Goal: Transaction & Acquisition: Book appointment/travel/reservation

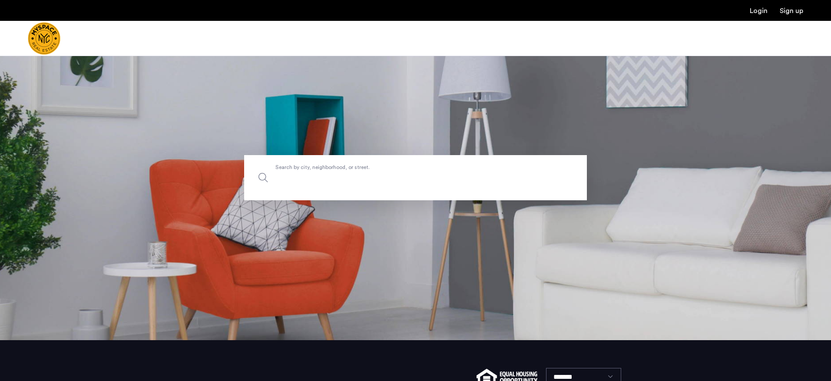
scroll to position [40, 0]
click at [448, 185] on input "Search by city, neighborhood, or street." at bounding box center [415, 178] width 343 height 45
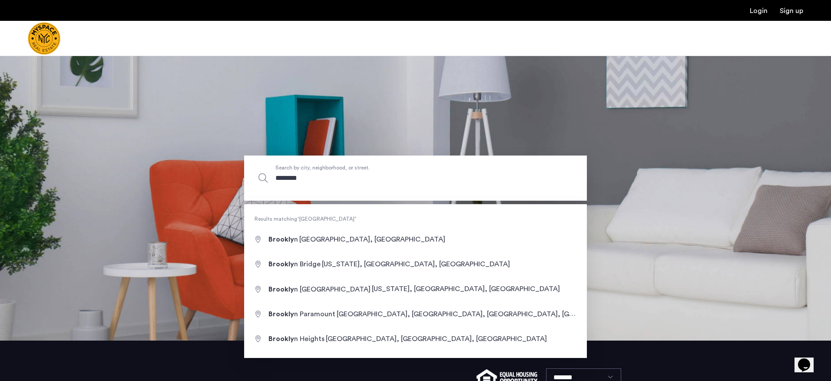
scroll to position [0, 0]
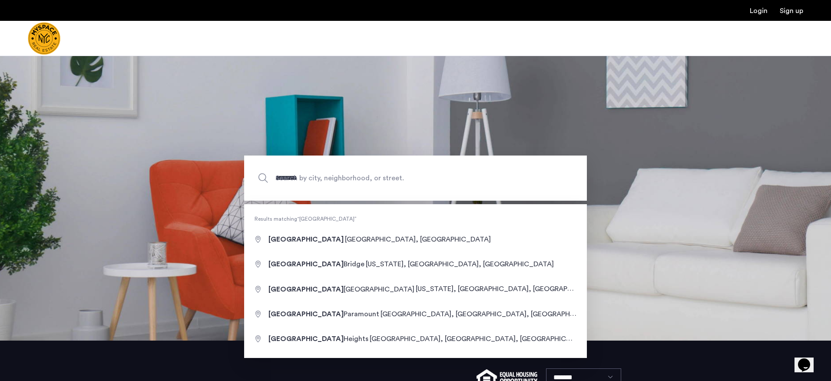
type input "**********"
drag, startPoint x: 448, startPoint y: 185, endPoint x: 381, endPoint y: 236, distance: 84.6
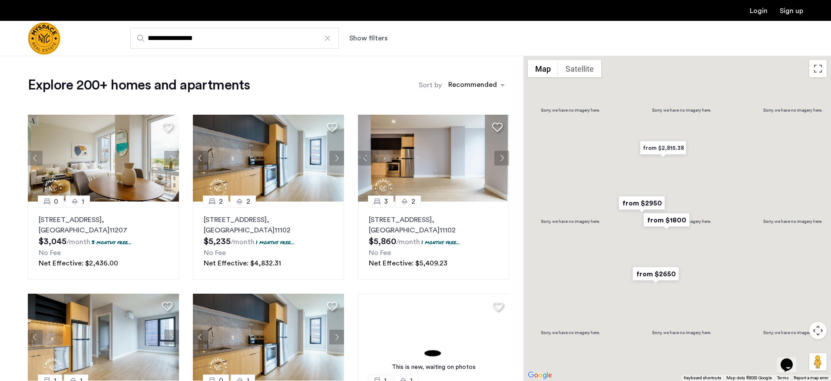
click at [361, 38] on button "Show filters" at bounding box center [368, 38] width 38 height 10
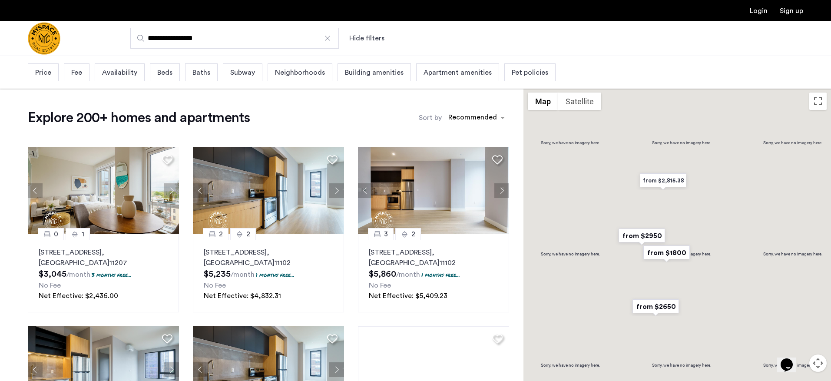
click at [173, 75] on div "Beds" at bounding box center [165, 72] width 30 height 18
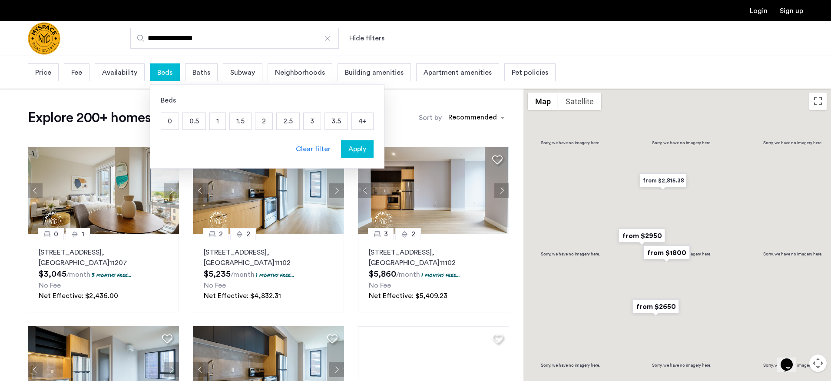
click at [261, 123] on p "2" at bounding box center [263, 121] width 17 height 17
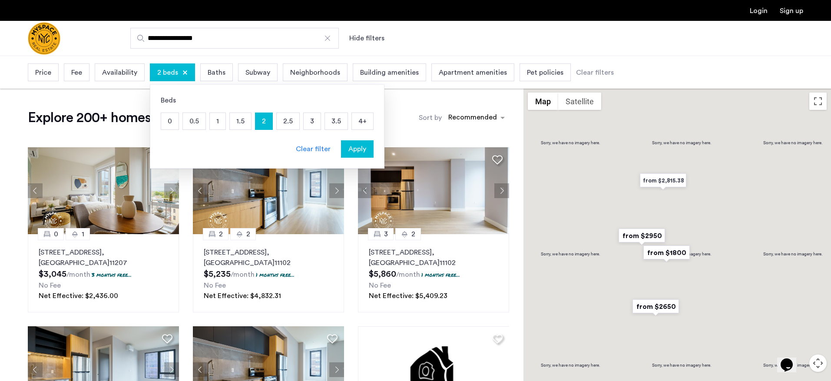
click at [355, 152] on span "Apply" at bounding box center [357, 149] width 18 height 10
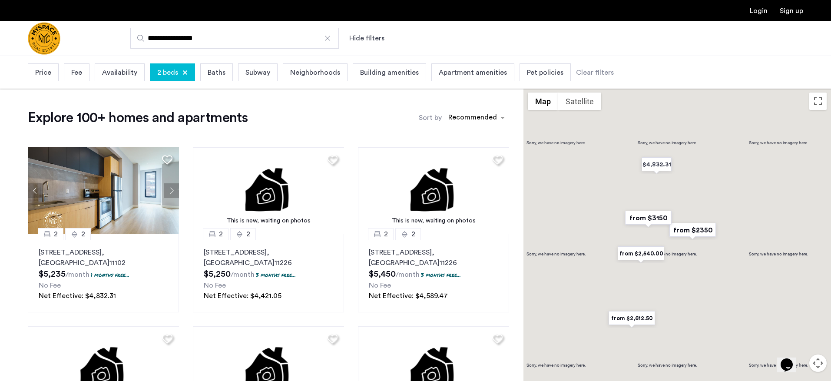
click at [50, 76] on span "Price" at bounding box center [43, 72] width 16 height 10
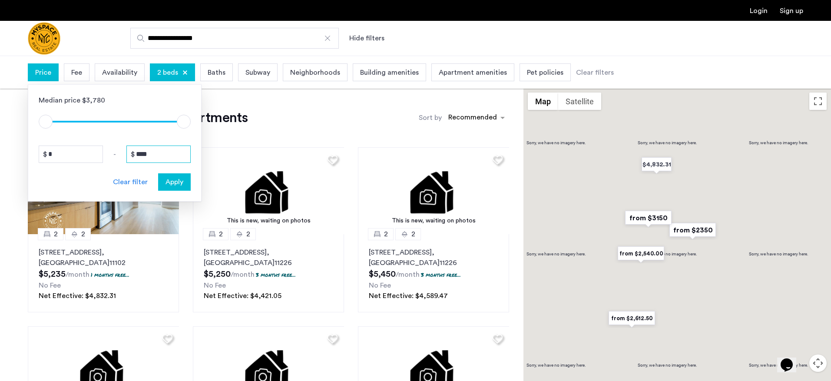
click at [153, 153] on input "****" at bounding box center [158, 154] width 64 height 17
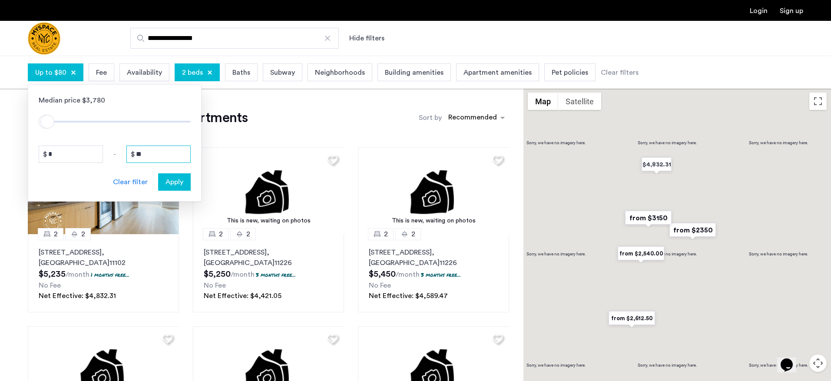
type input "*"
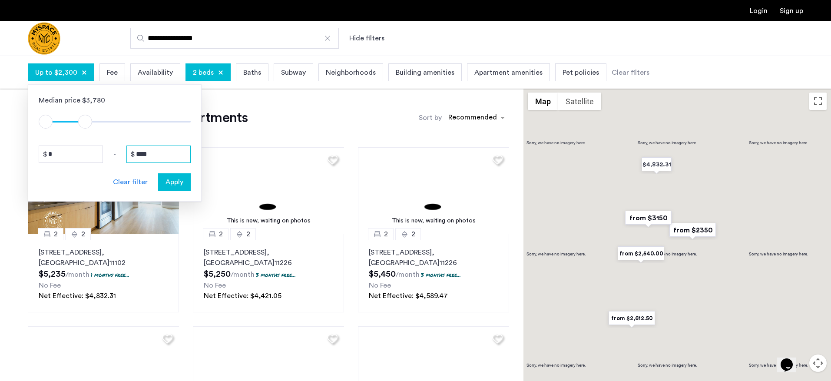
type input "****"
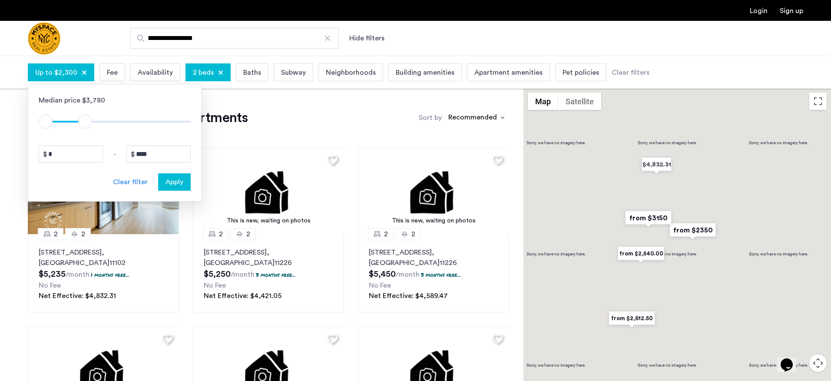
click at [176, 183] on span "Apply" at bounding box center [175, 182] width 18 height 10
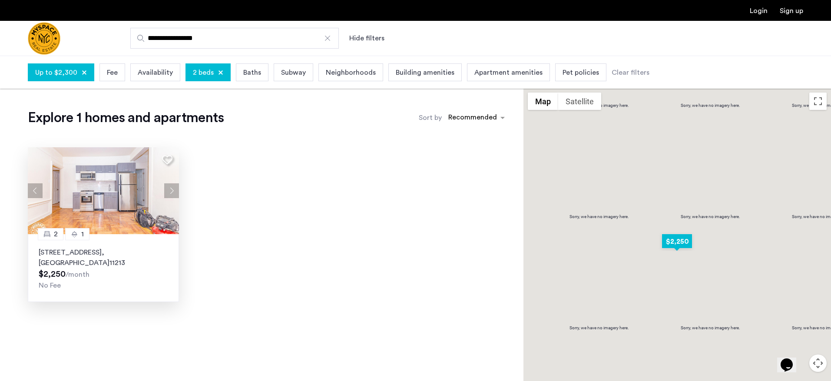
click at [119, 182] on img at bounding box center [104, 190] width 152 height 87
click at [218, 72] on div at bounding box center [220, 72] width 5 height 5
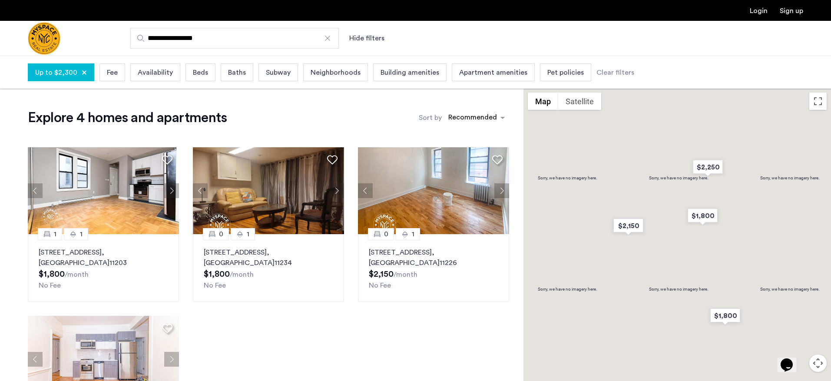
click at [196, 74] on span "Beds" at bounding box center [200, 72] width 15 height 10
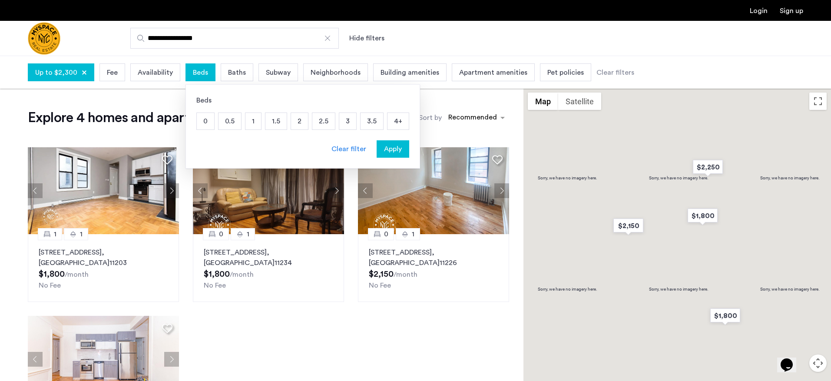
click at [288, 322] on app-root "**********" at bounding box center [415, 310] width 831 height 621
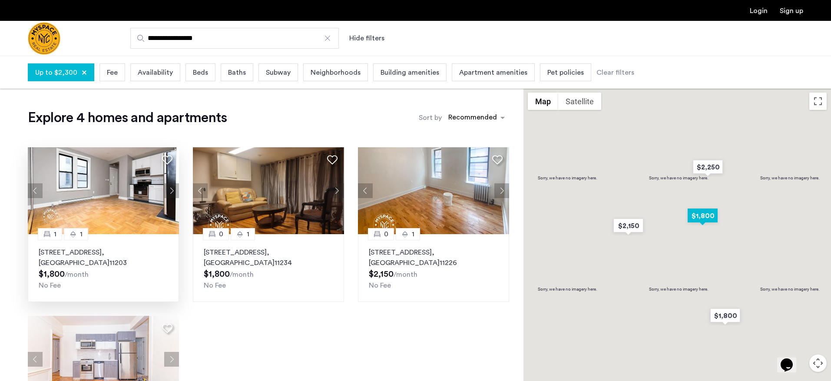
click at [171, 189] on button "Next apartment" at bounding box center [171, 190] width 15 height 15
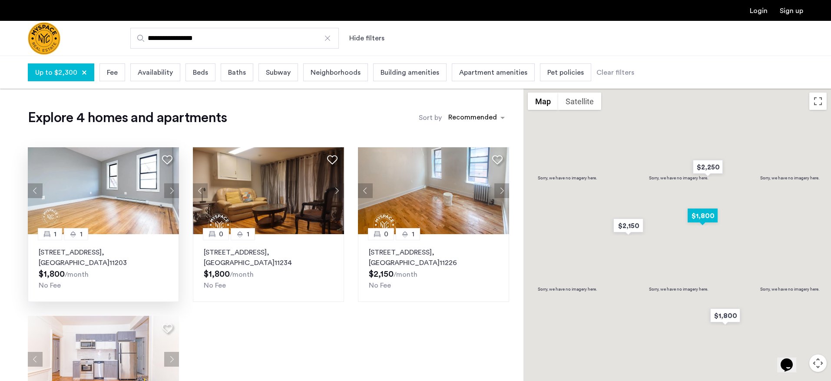
click at [171, 189] on button "Next apartment" at bounding box center [171, 190] width 15 height 15
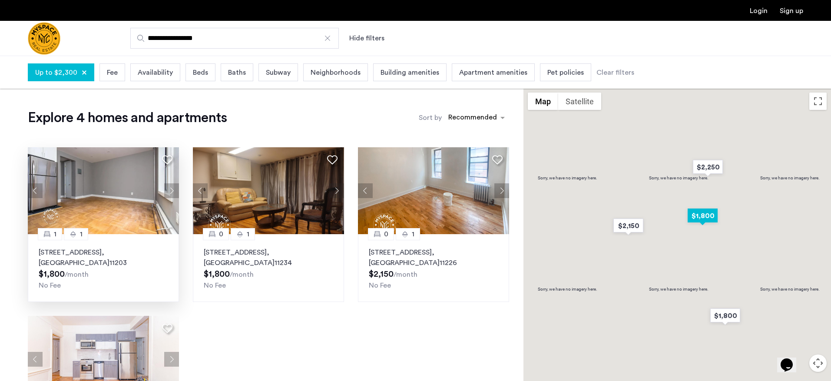
click at [171, 189] on button "Next apartment" at bounding box center [171, 190] width 15 height 15
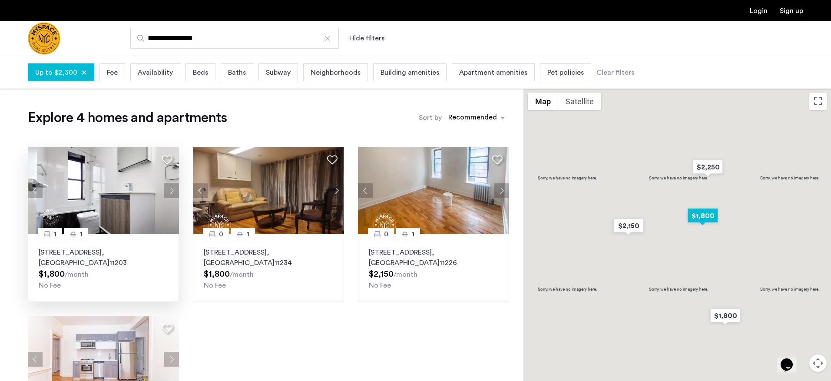
click at [171, 189] on button "Next apartment" at bounding box center [171, 190] width 15 height 15
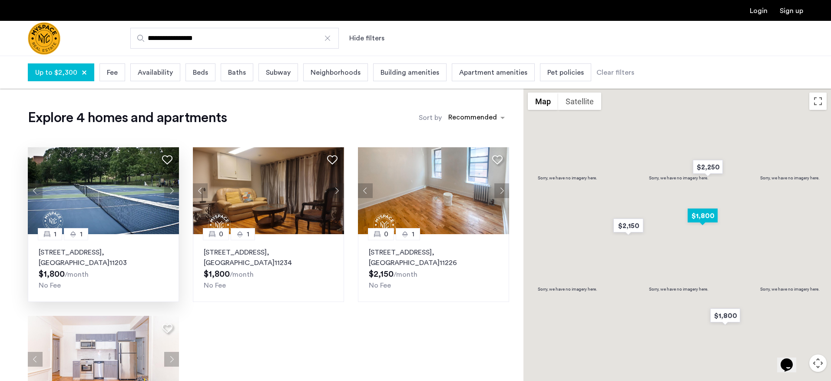
click at [171, 189] on button "Next apartment" at bounding box center [171, 190] width 15 height 15
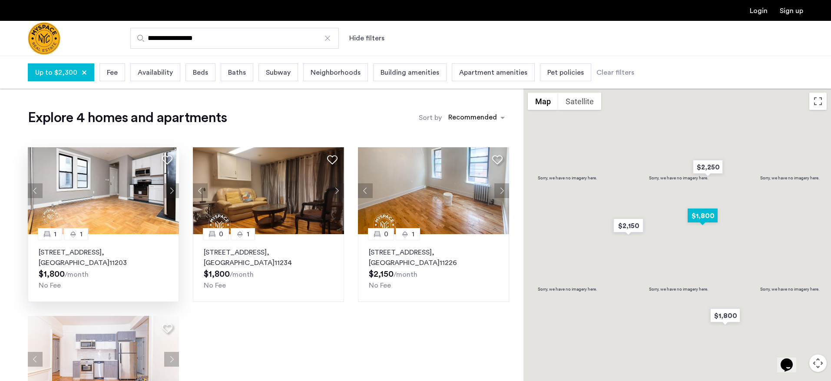
click at [171, 189] on button "Next apartment" at bounding box center [171, 190] width 15 height 15
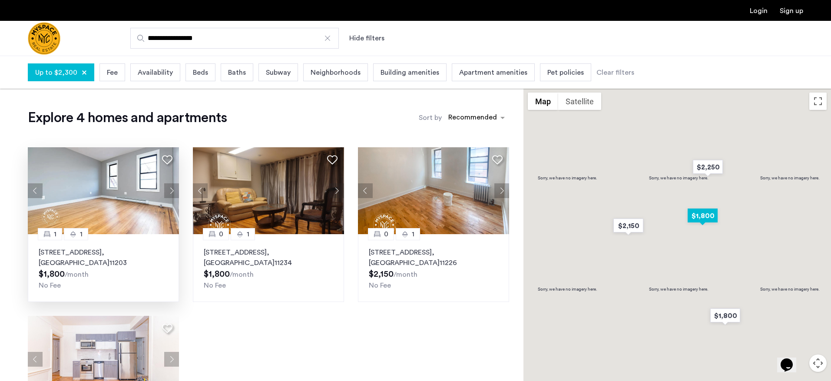
click at [171, 189] on button "Next apartment" at bounding box center [171, 190] width 15 height 15
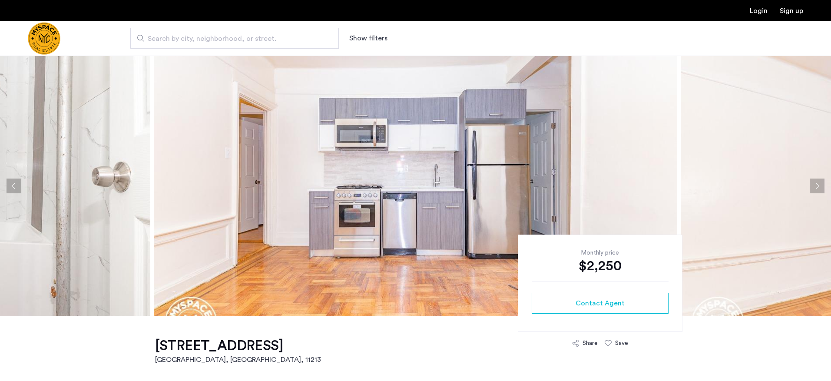
click at [818, 186] on button "Next apartment" at bounding box center [817, 186] width 15 height 15
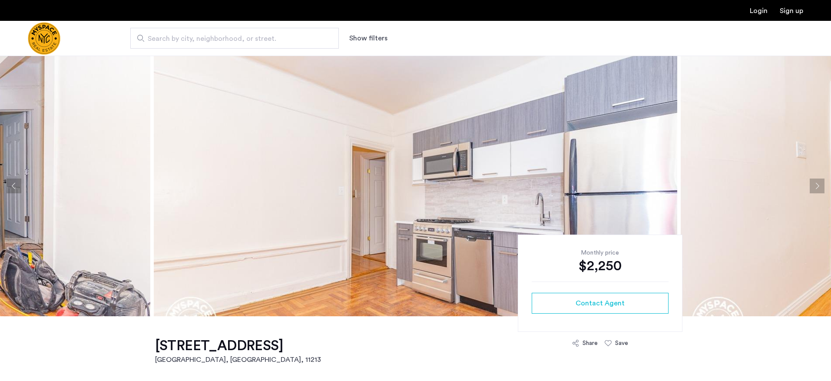
click at [818, 186] on button "Next apartment" at bounding box center [817, 186] width 15 height 15
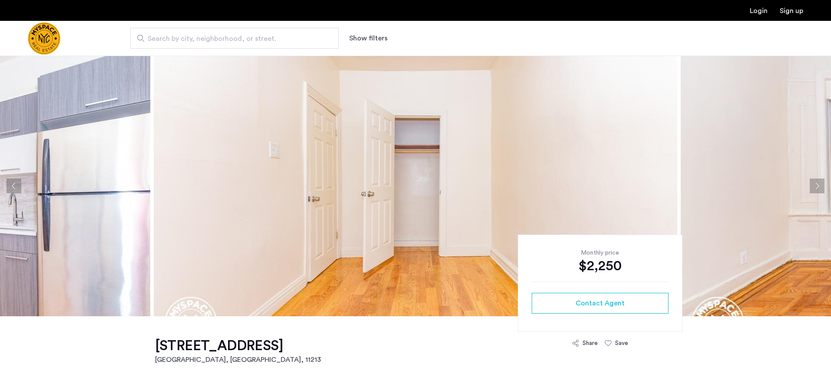
click at [818, 186] on button "Next apartment" at bounding box center [817, 186] width 15 height 15
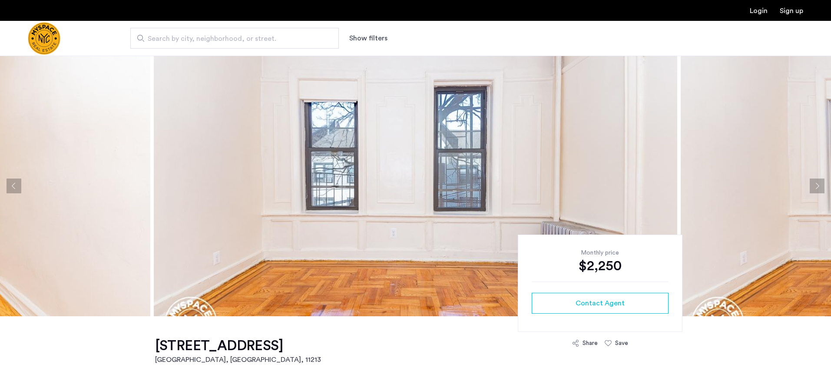
click at [818, 186] on button "Next apartment" at bounding box center [817, 186] width 15 height 15
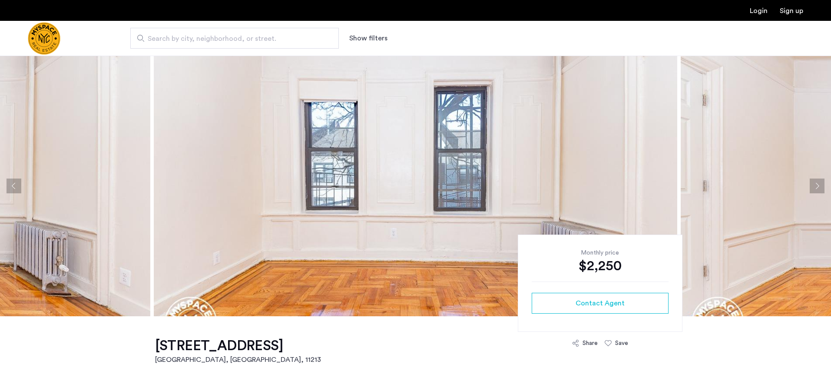
click at [818, 186] on button "Next apartment" at bounding box center [817, 186] width 15 height 15
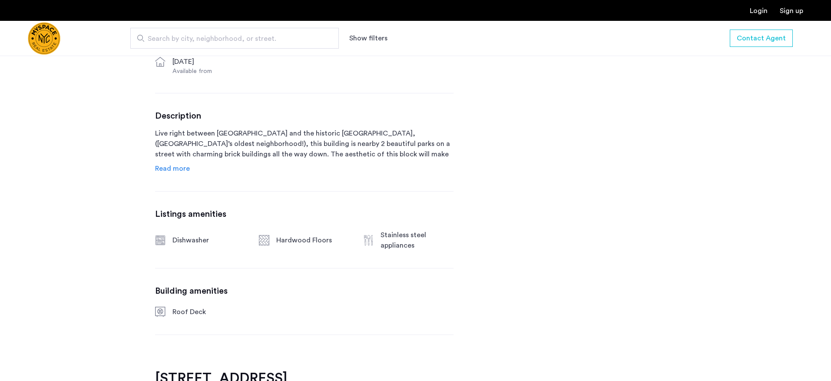
scroll to position [388, 0]
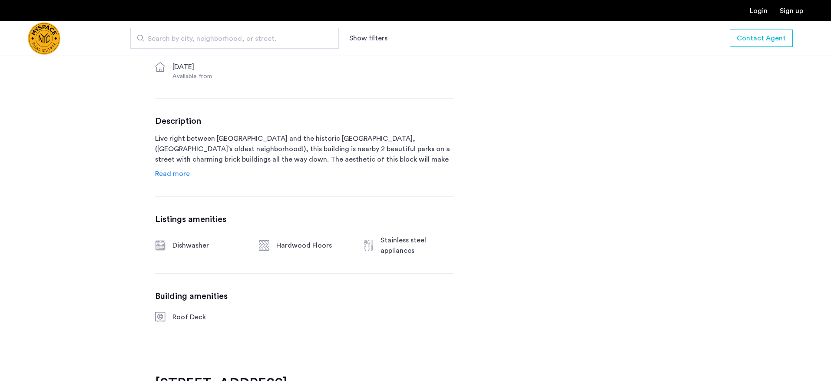
click at [171, 176] on span "Read more" at bounding box center [172, 173] width 35 height 7
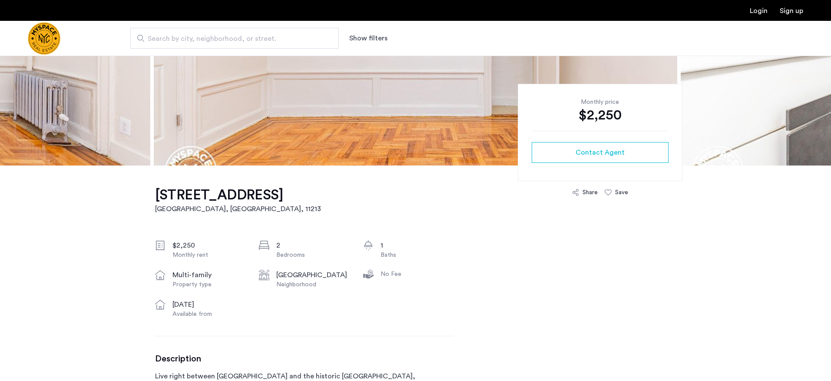
scroll to position [150, 0]
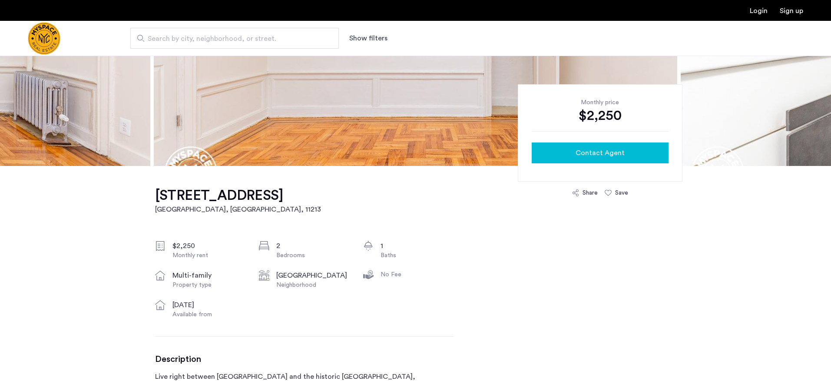
click at [583, 156] on span "Contact Agent" at bounding box center [600, 153] width 49 height 10
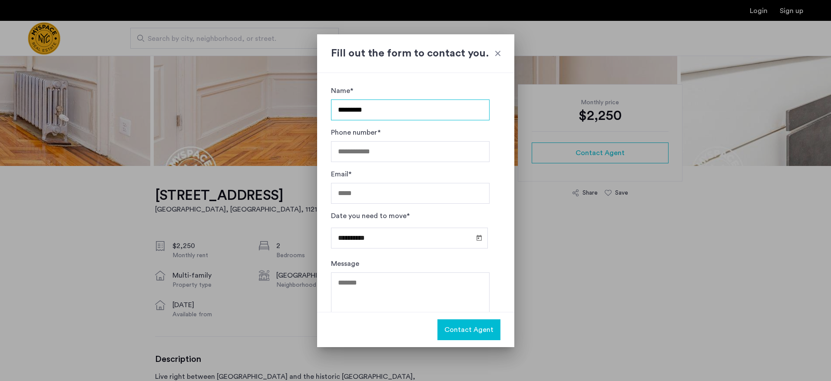
scroll to position [0, 0]
type input "**********"
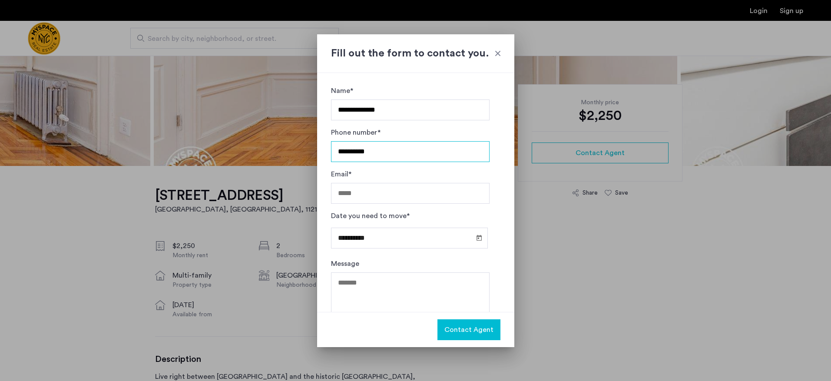
type input "**********"
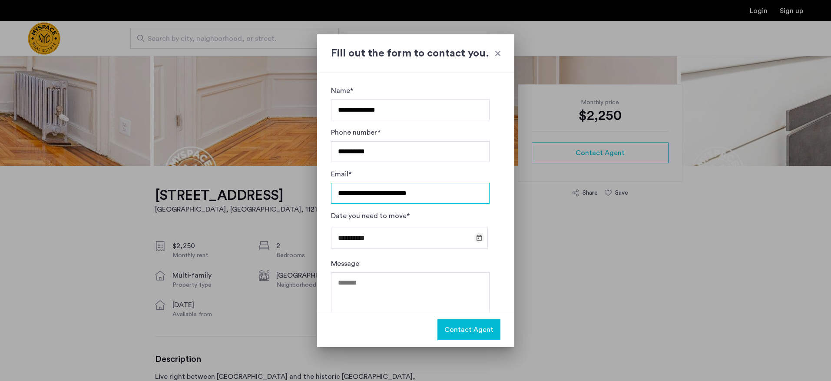
type input "**********"
click at [473, 246] on span "Open calendar" at bounding box center [479, 237] width 21 height 21
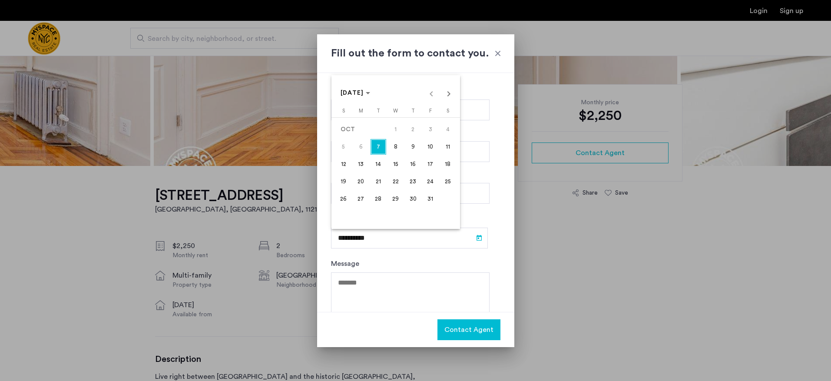
click at [362, 198] on span "27" at bounding box center [361, 199] width 16 height 16
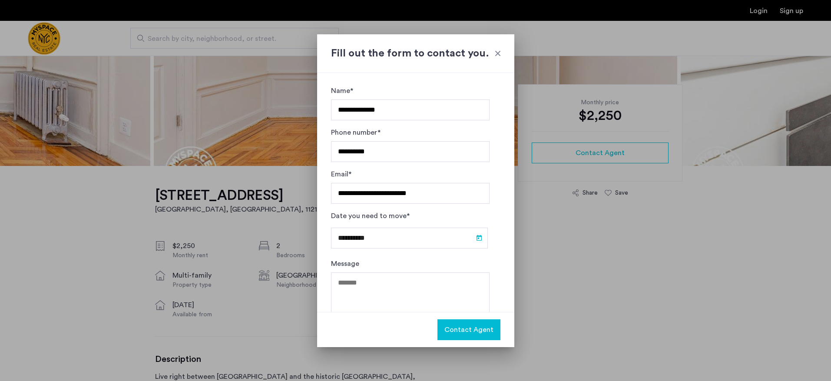
type input "**********"
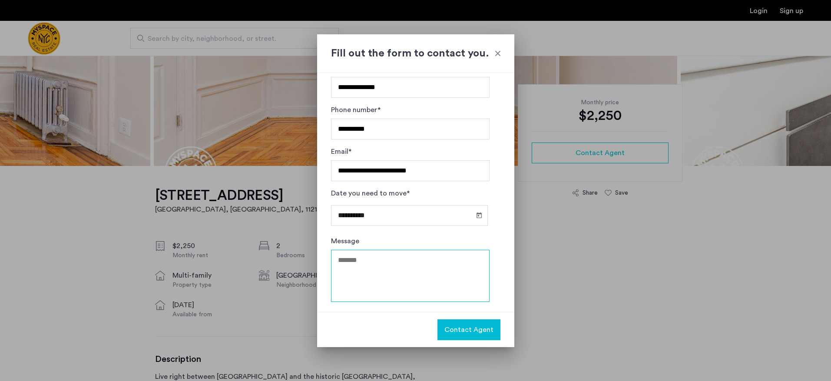
scroll to position [32, 0]
click at [371, 259] on textarea "Message" at bounding box center [410, 276] width 159 height 52
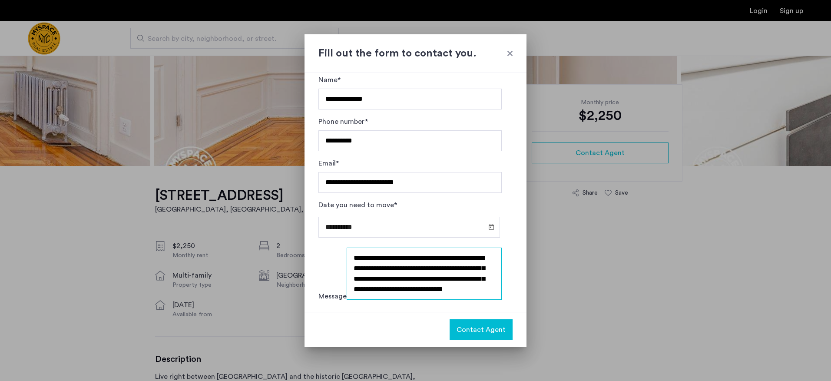
scroll to position [0, 0]
type textarea "**********"
click at [462, 328] on span "Contact Agent" at bounding box center [481, 330] width 49 height 10
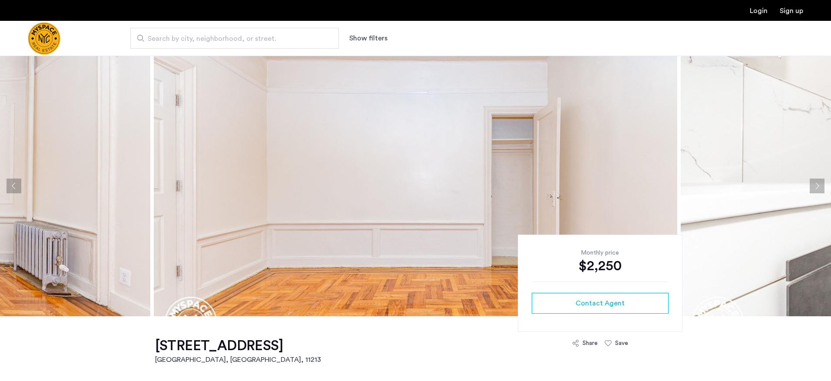
click at [816, 187] on button "Next apartment" at bounding box center [817, 186] width 15 height 15
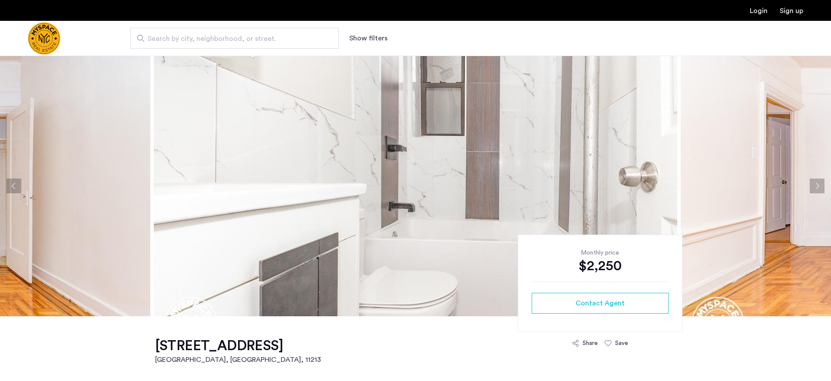
click at [823, 188] on button "Next apartment" at bounding box center [817, 186] width 15 height 15
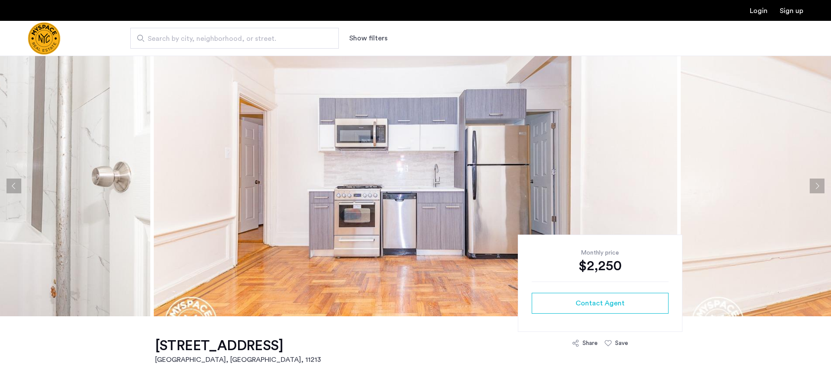
click at [823, 188] on button "Next apartment" at bounding box center [817, 186] width 15 height 15
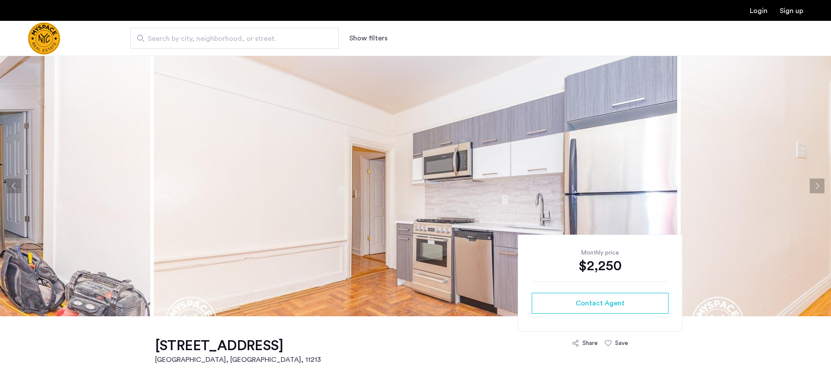
click at [823, 188] on button "Next apartment" at bounding box center [817, 186] width 15 height 15
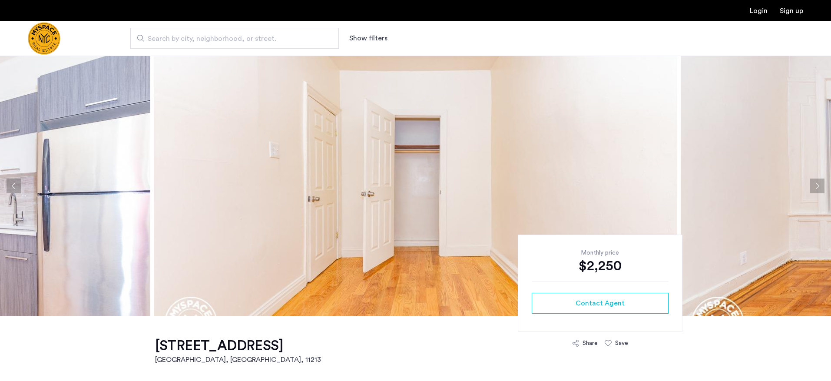
click at [823, 188] on button "Next apartment" at bounding box center [817, 186] width 15 height 15
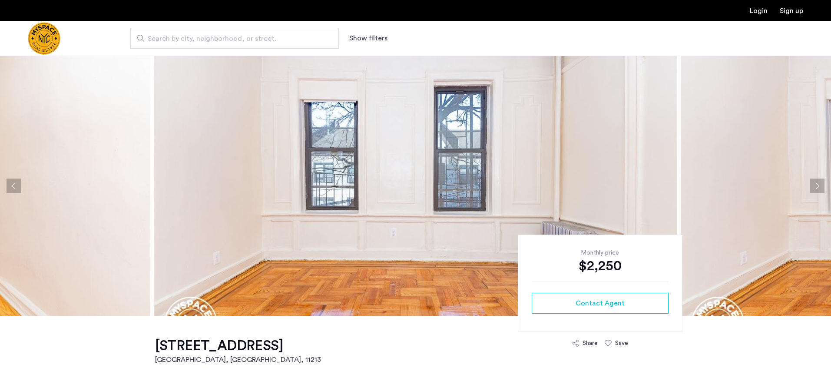
click at [823, 188] on button "Next apartment" at bounding box center [817, 186] width 15 height 15
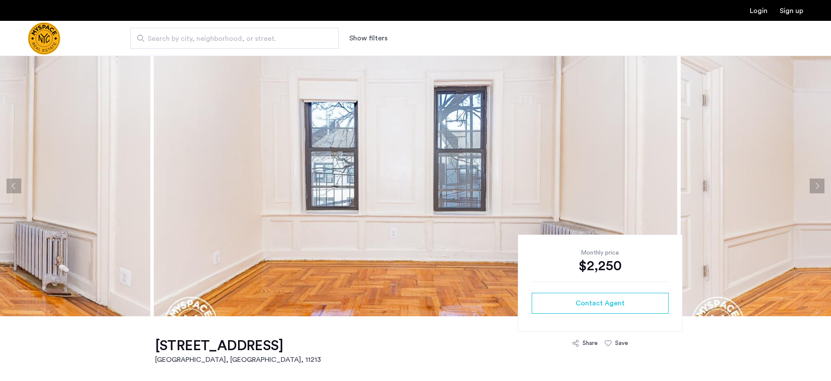
click at [823, 188] on button "Next apartment" at bounding box center [817, 186] width 15 height 15
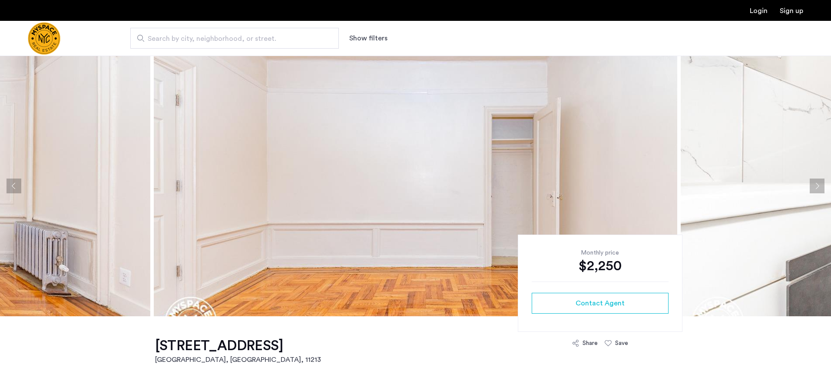
click at [823, 188] on button "Next apartment" at bounding box center [817, 186] width 15 height 15
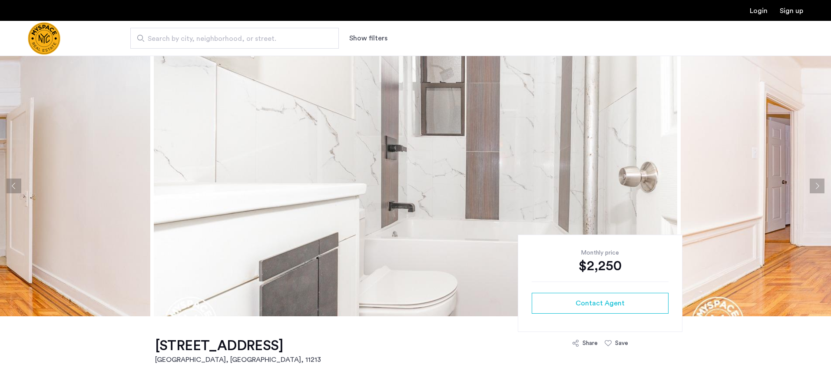
click at [823, 188] on button "Next apartment" at bounding box center [817, 186] width 15 height 15
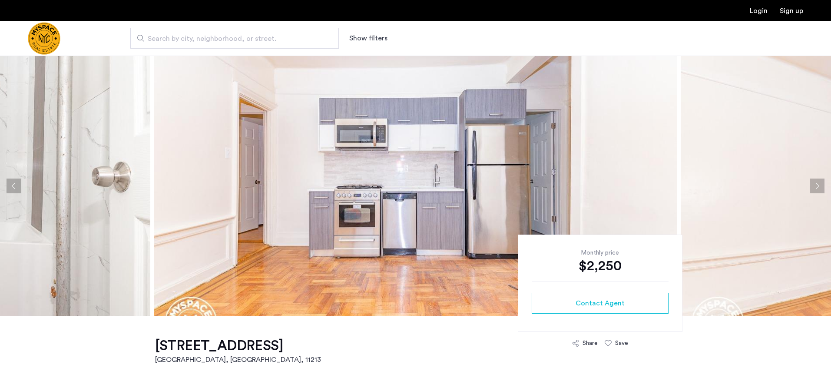
click at [823, 188] on button "Next apartment" at bounding box center [817, 186] width 15 height 15
